Goal: Task Accomplishment & Management: Manage account settings

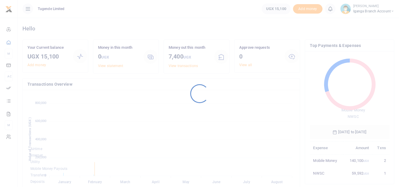
scroll to position [5, 5]
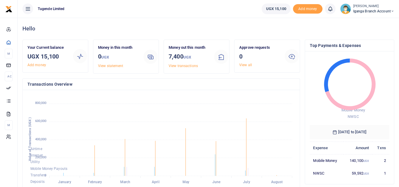
click at [369, 11] on span "Iganga Branch Account" at bounding box center [373, 11] width 41 height 5
click at [367, 22] on link "Switch accounts" at bounding box center [371, 21] width 47 height 8
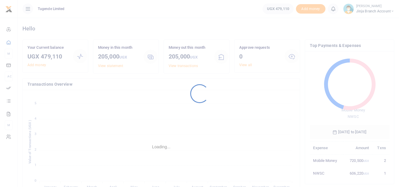
scroll to position [79, 75]
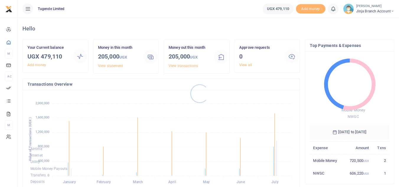
scroll to position [79, 75]
